Goal: Task Accomplishment & Management: Use online tool/utility

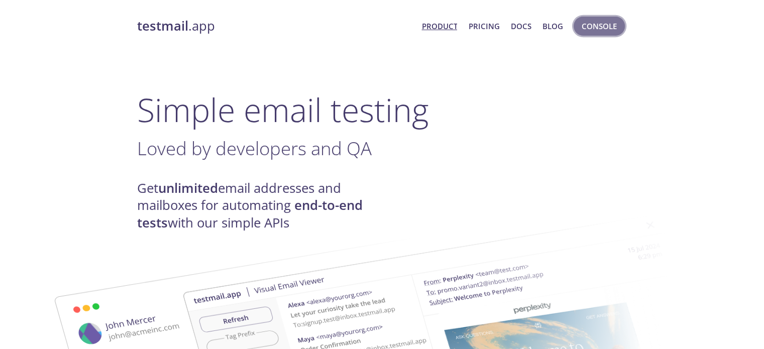
click at [597, 24] on span "Console" at bounding box center [599, 26] width 35 height 13
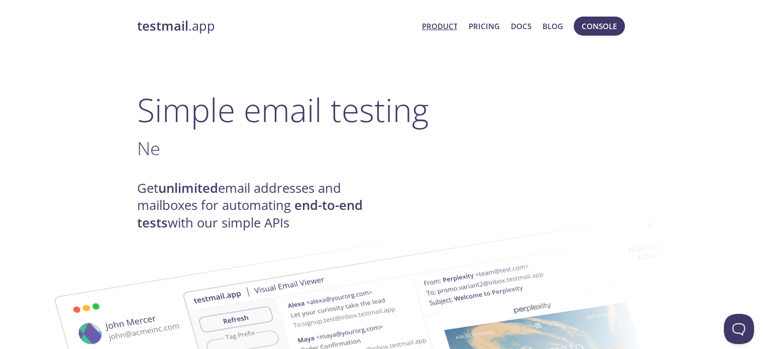
click at [187, 30] on strong "testmail" at bounding box center [162, 26] width 51 height 18
click at [594, 28] on span "Console" at bounding box center [599, 26] width 35 height 13
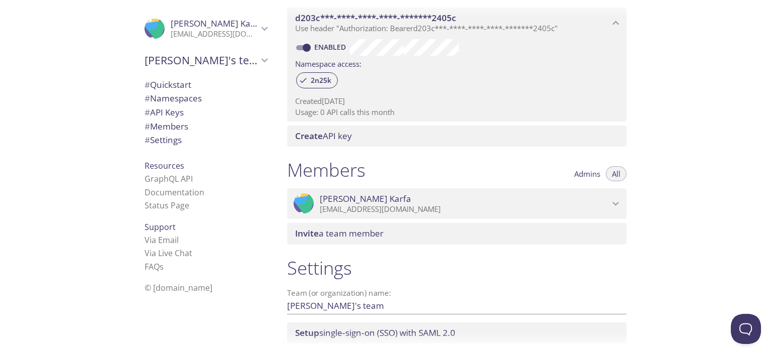
scroll to position [365, 0]
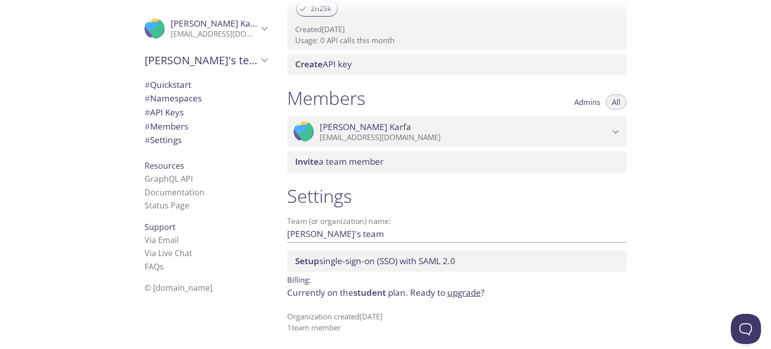
click at [71, 155] on div ".cls-1 { fill: #6d5ca8; } .cls-2 { fill: #3fc191; } .cls-3 { fill: #3b4752; } .…" at bounding box center [139, 174] width 279 height 349
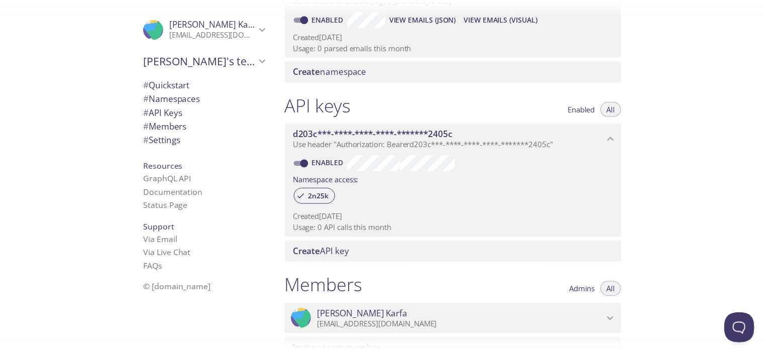
scroll to position [176, 0]
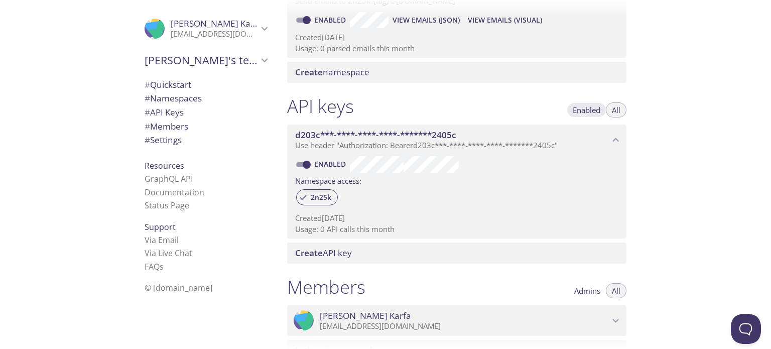
click at [593, 110] on span "Enabled" at bounding box center [587, 110] width 28 height 0
click at [171, 187] on link "Documentation" at bounding box center [175, 192] width 60 height 11
click at [293, 127] on div "d203c***-****-****-****-*******2405c Use header "Authorization: Bearer d203c***…" at bounding box center [457, 140] width 340 height 31
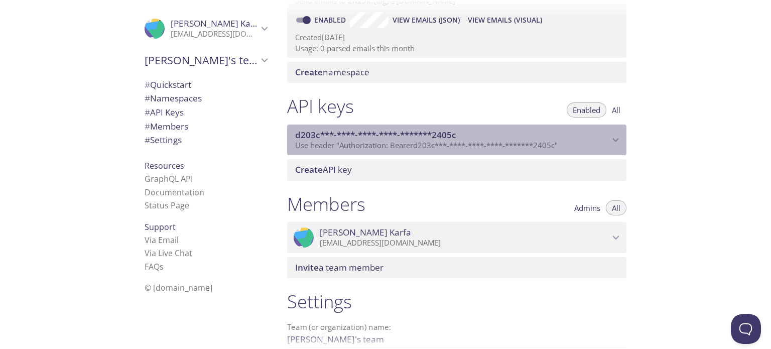
click at [293, 127] on div "d203c***-****-****-****-*******2405c Use header "Authorization: Bearer d203c***…" at bounding box center [457, 140] width 340 height 31
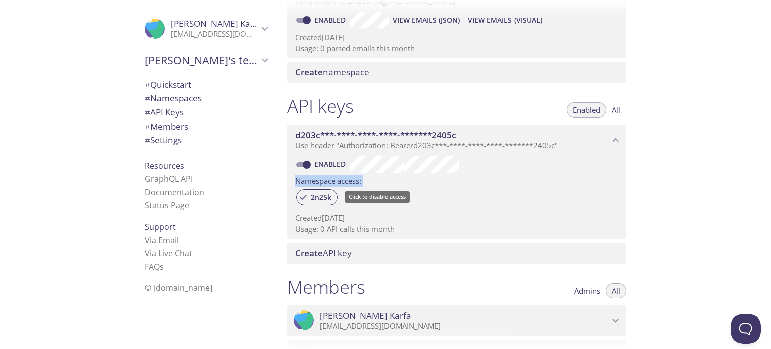
drag, startPoint x: 294, startPoint y: 179, endPoint x: 344, endPoint y: 193, distance: 51.7
click at [344, 193] on div "Enabled Namespace access: 2n25k Created [DATE] Usage: 0 API calls this month" at bounding box center [457, 196] width 340 height 83
click at [344, 193] on div "2n25k" at bounding box center [456, 198] width 323 height 22
drag, startPoint x: 344, startPoint y: 193, endPoint x: 295, endPoint y: 194, distance: 49.2
click at [295, 194] on div "Enabled Namespace access: 2n25k Created [DATE] Usage: 0 API calls this month" at bounding box center [457, 196] width 340 height 83
